Goal: Information Seeking & Learning: Check status

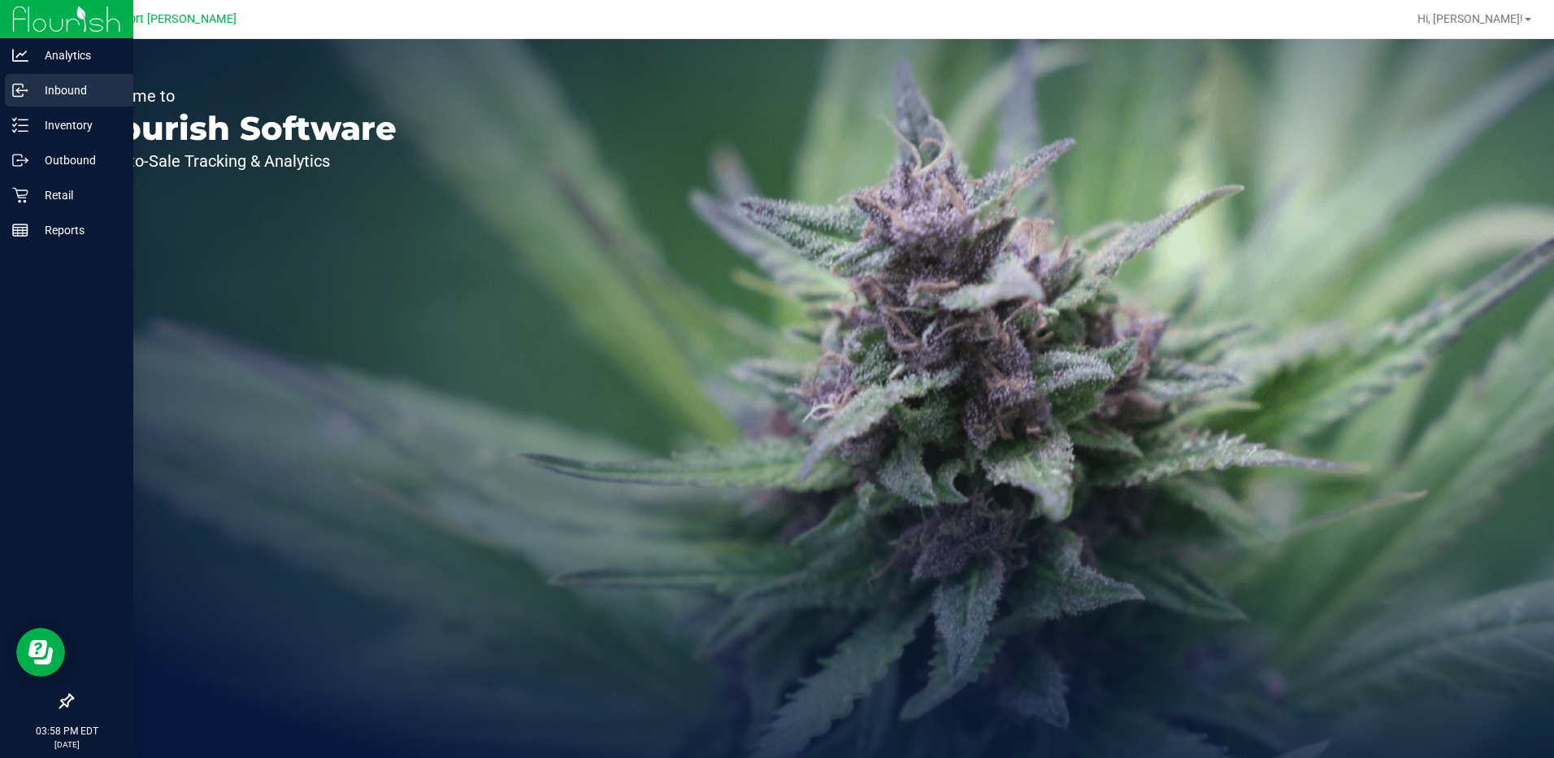
click at [68, 91] on p "Inbound" at bounding box center [77, 90] width 98 height 20
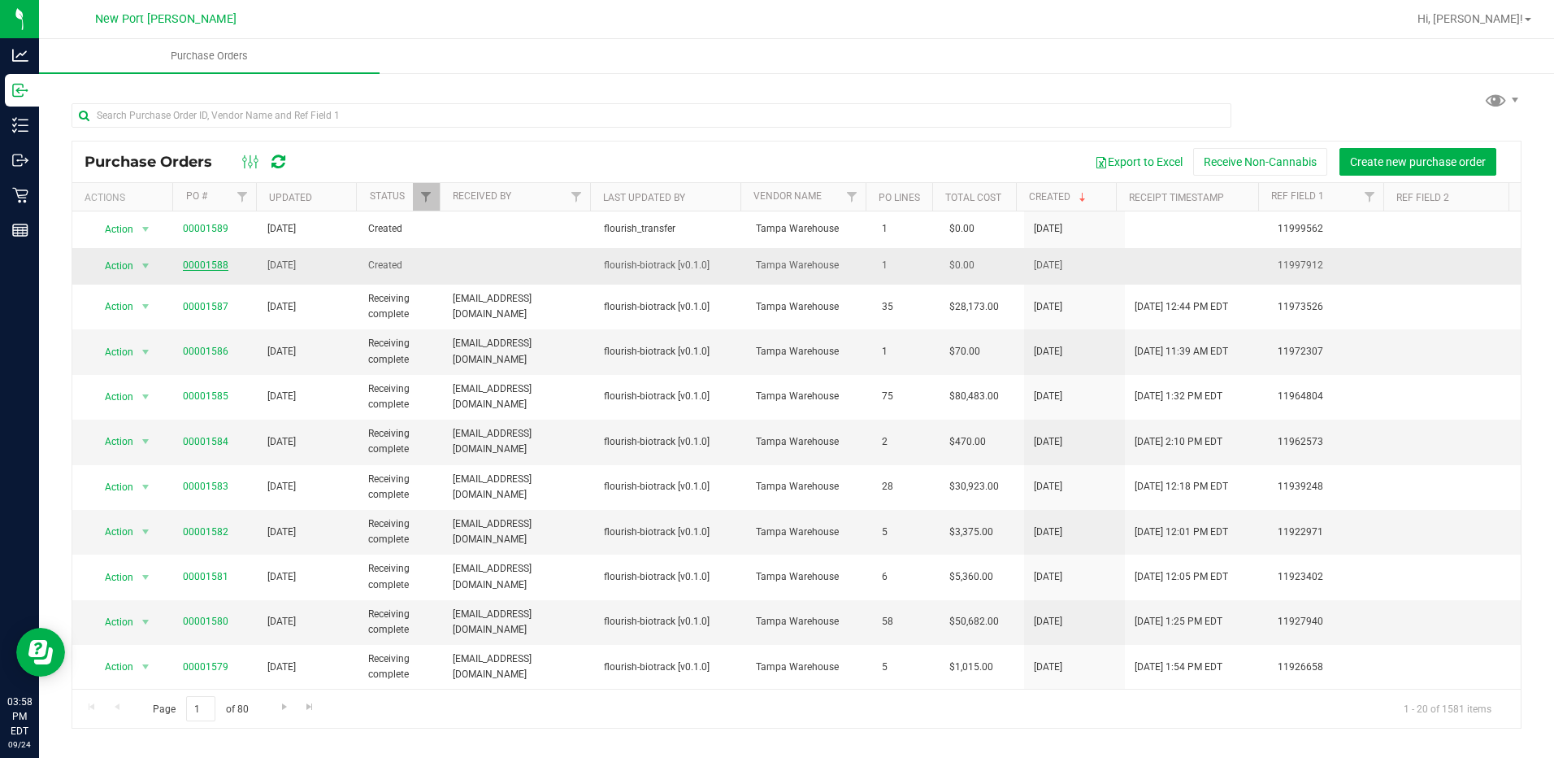
click at [198, 260] on link "00001588" at bounding box center [206, 264] width 46 height 11
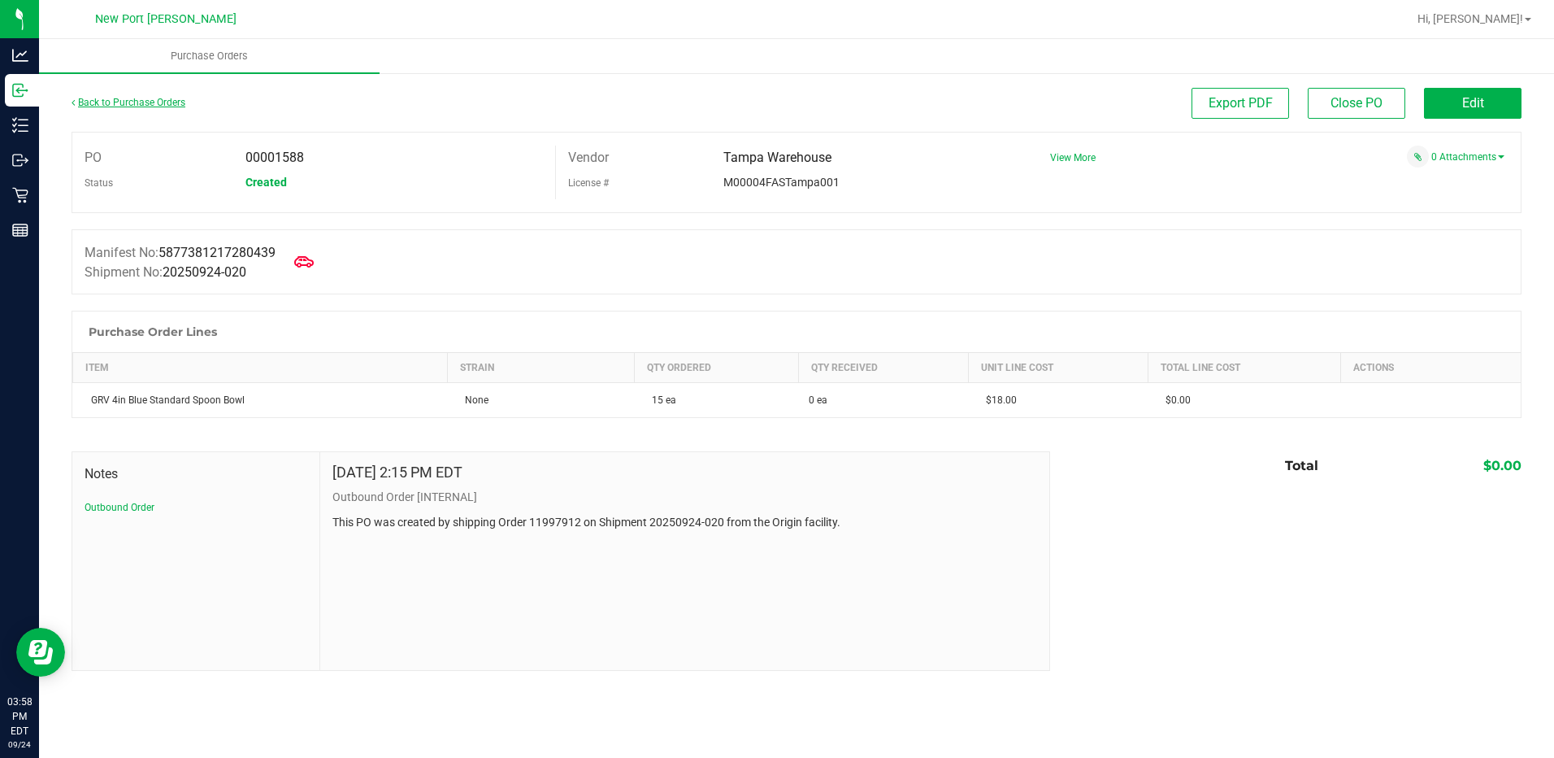
click at [137, 104] on link "Back to Purchase Orders" at bounding box center [129, 102] width 114 height 11
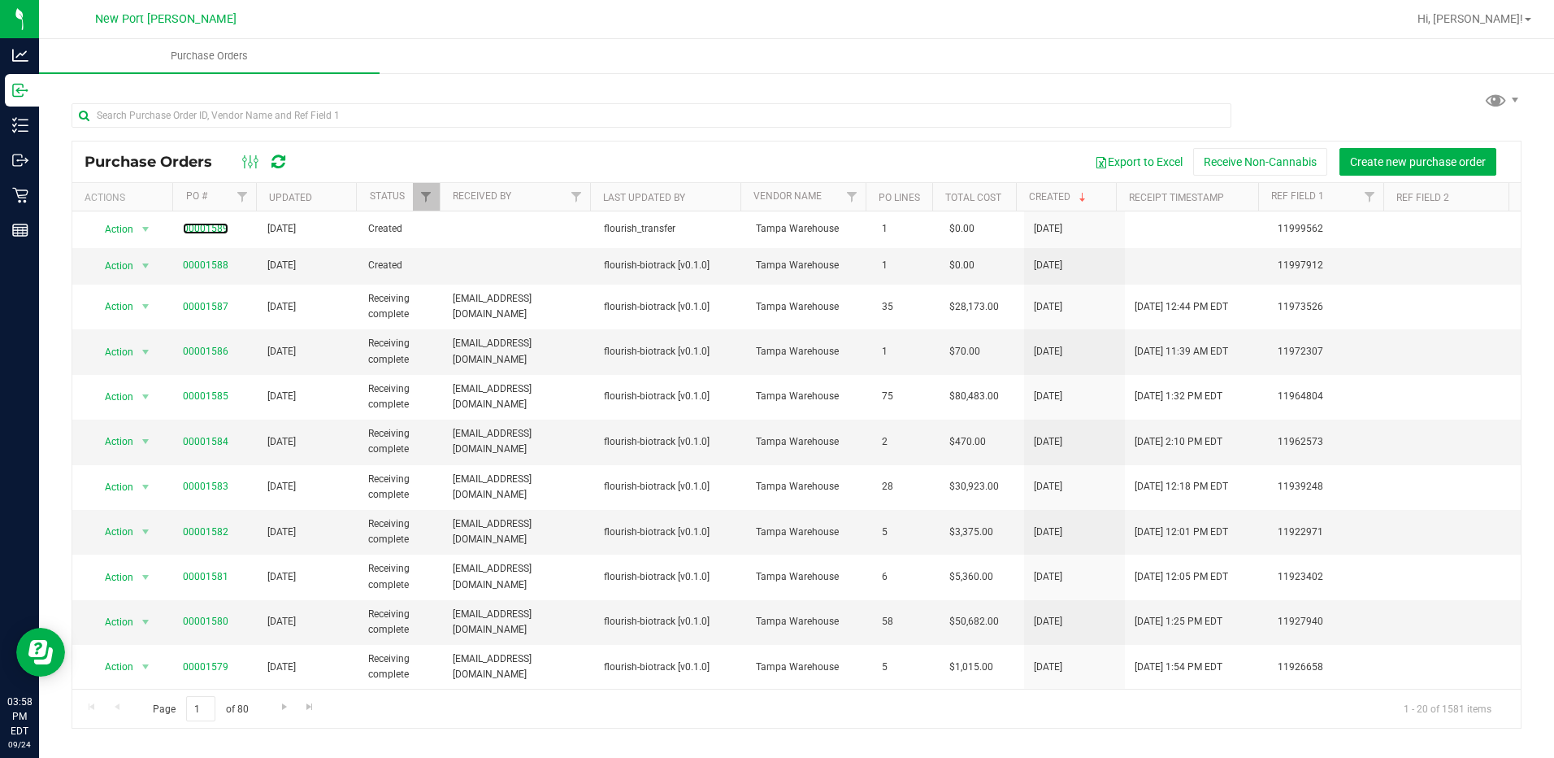
click at [198, 228] on link "00001589" at bounding box center [206, 228] width 46 height 11
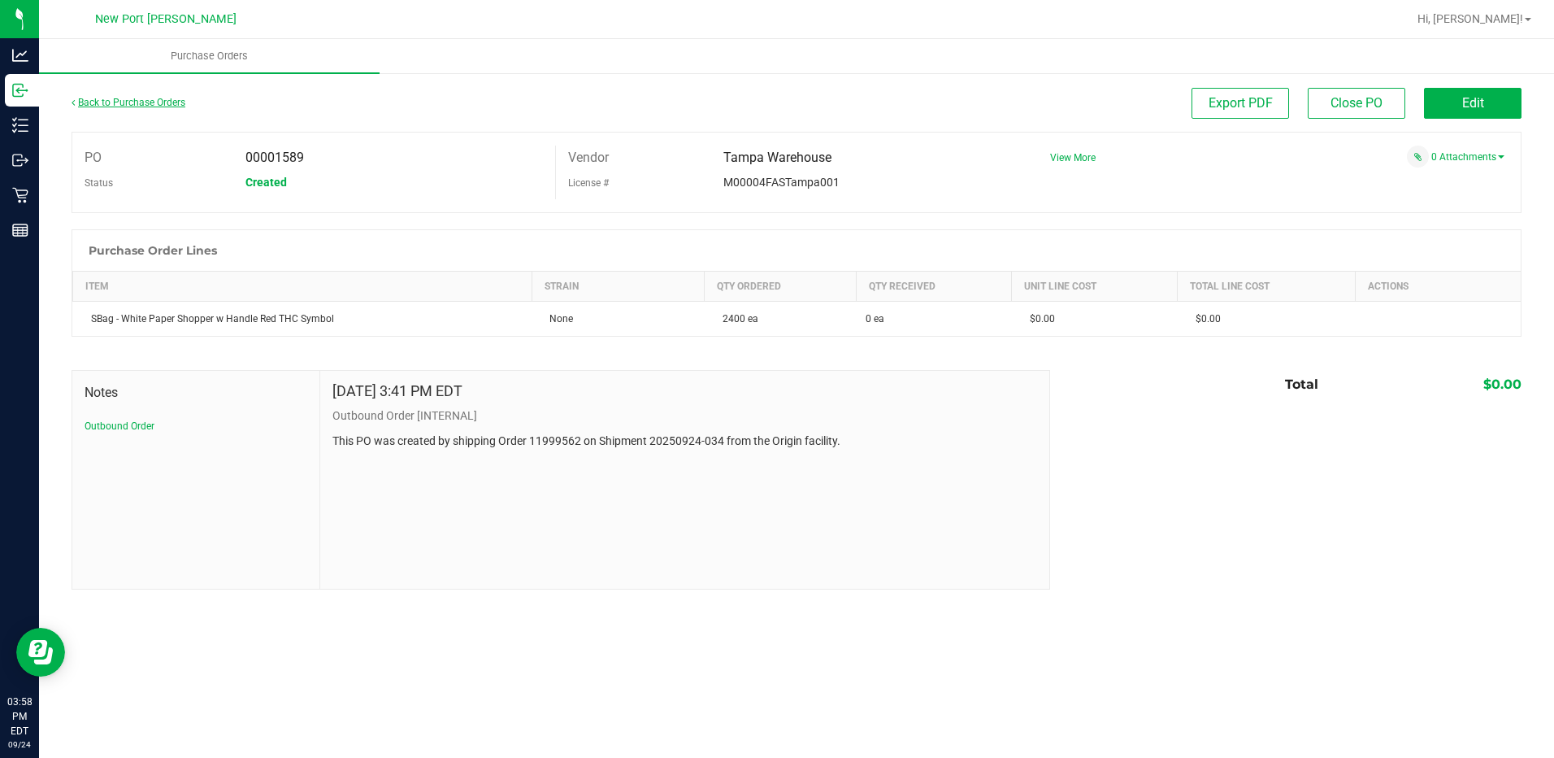
click at [116, 98] on link "Back to Purchase Orders" at bounding box center [129, 102] width 114 height 11
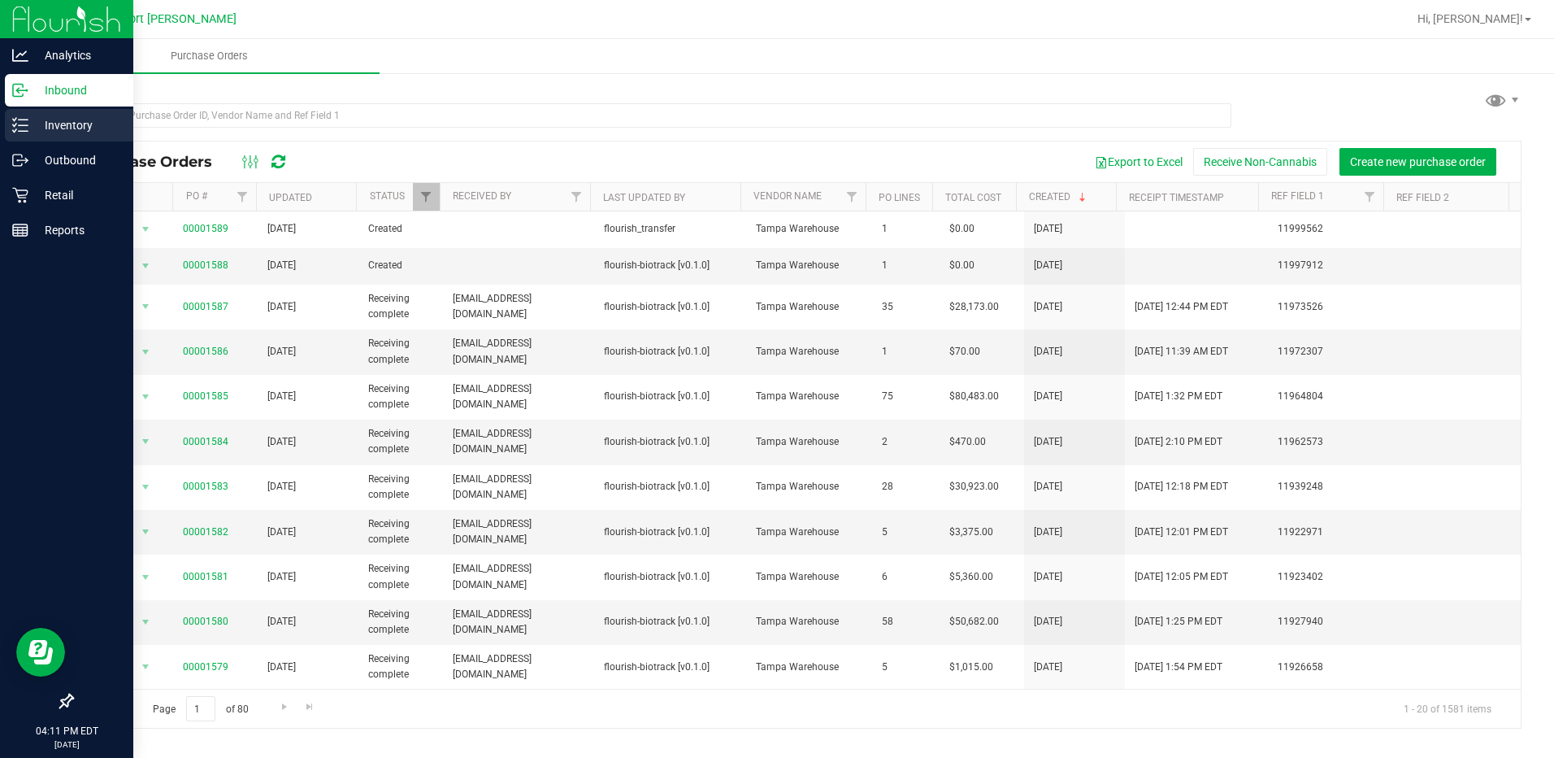
click at [63, 131] on p "Inventory" at bounding box center [77, 125] width 98 height 20
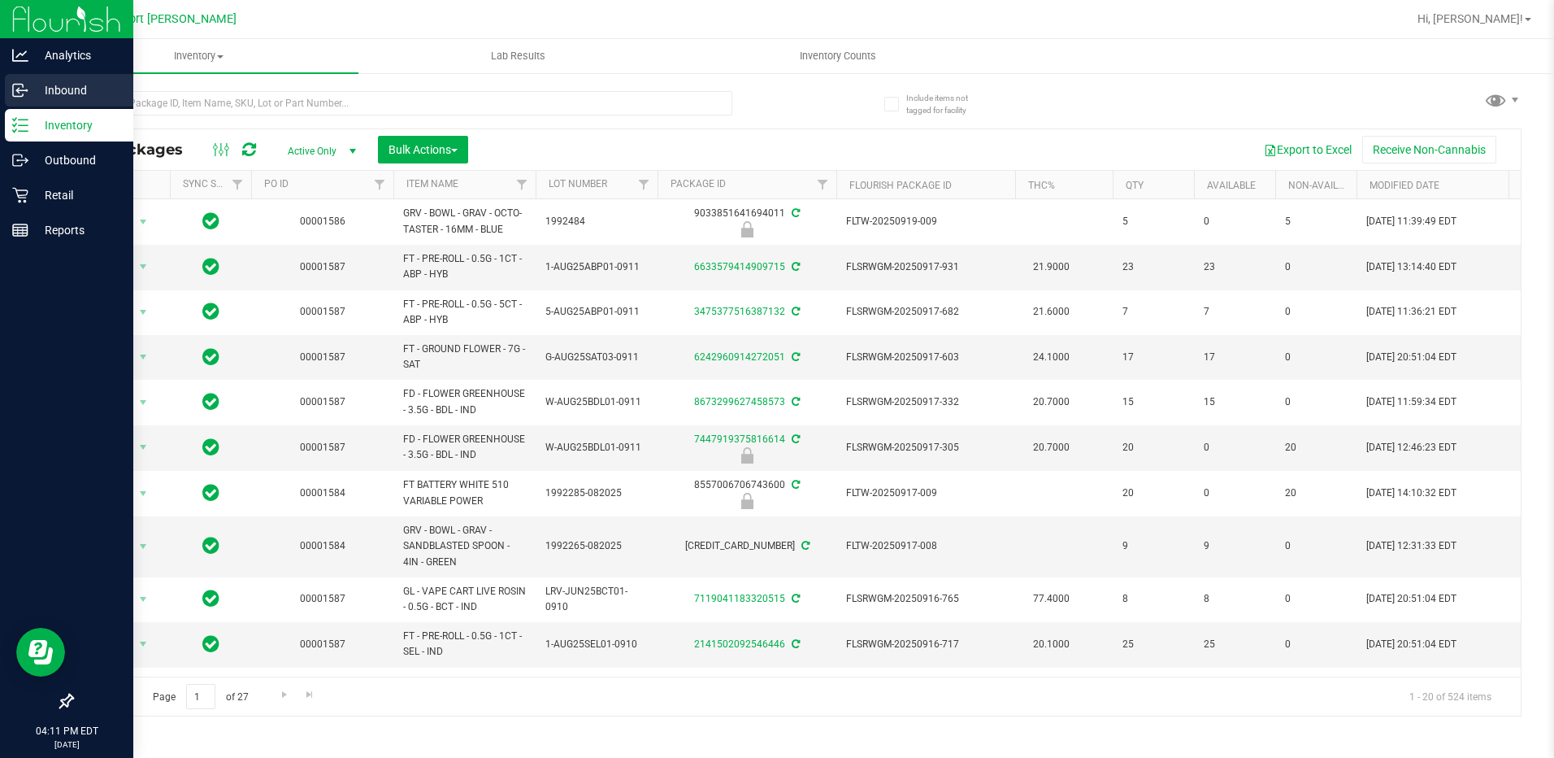
click at [64, 91] on p "Inbound" at bounding box center [77, 90] width 98 height 20
